Goal: Task Accomplishment & Management: Use online tool/utility

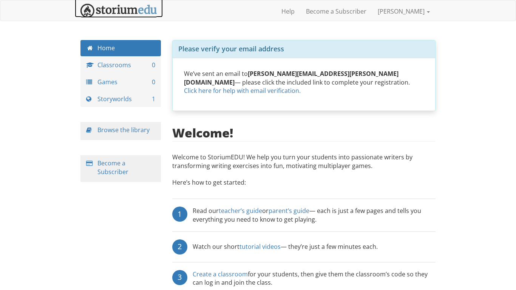
click at [114, 9] on img at bounding box center [118, 11] width 77 height 14
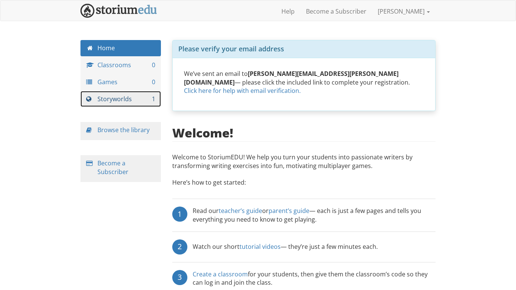
click at [159, 99] on link "Storyworlds 1" at bounding box center [120, 99] width 80 height 16
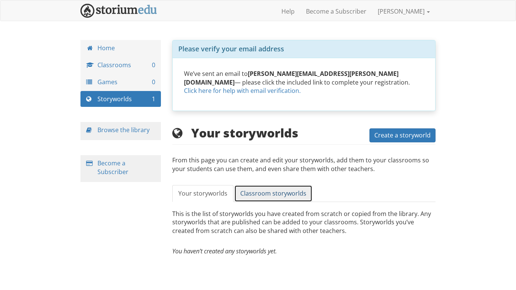
click at [245, 187] on link "Classroom storyworlds" at bounding box center [273, 193] width 78 height 17
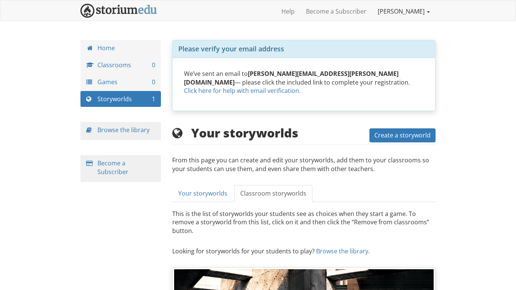
click at [406, 9] on link "[PERSON_NAME]" at bounding box center [403, 11] width 63 height 19
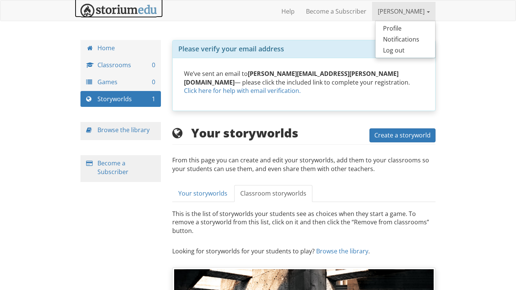
click at [151, 15] on img at bounding box center [118, 11] width 77 height 14
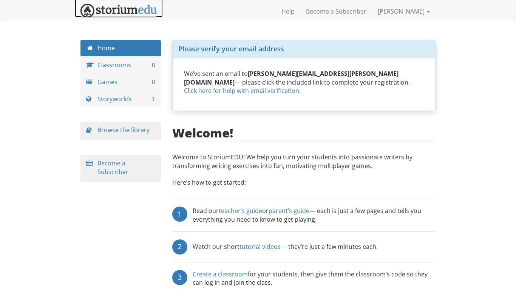
click at [151, 15] on img at bounding box center [118, 11] width 77 height 14
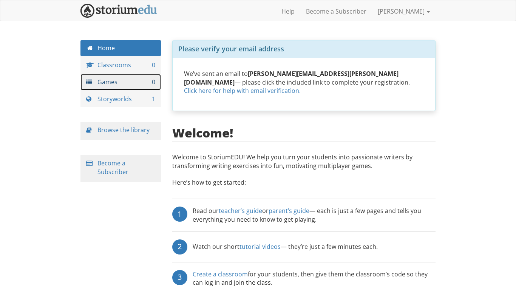
click at [138, 83] on link "Games 0" at bounding box center [120, 82] width 80 height 16
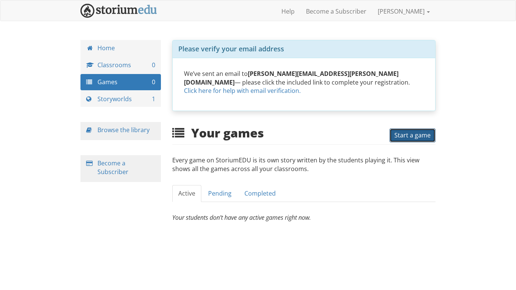
click at [415, 129] on button "Start a game" at bounding box center [412, 135] width 46 height 14
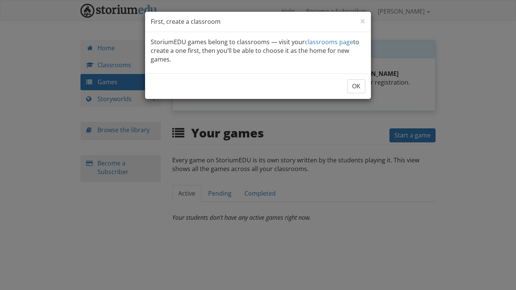
click at [365, 91] on div "OK" at bounding box center [258, 86] width 226 height 26
click at [336, 42] on link "classrooms page" at bounding box center [329, 42] width 48 height 8
